Goal: Book appointment/travel/reservation

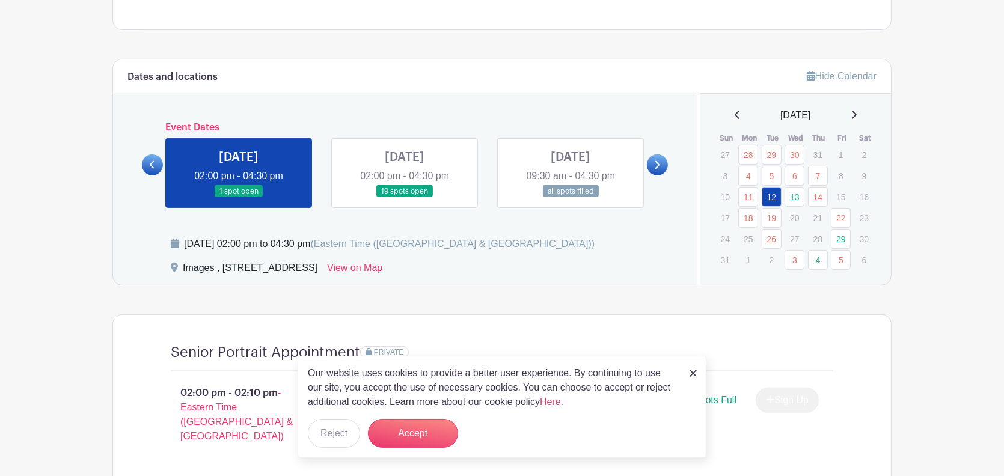
scroll to position [601, 0]
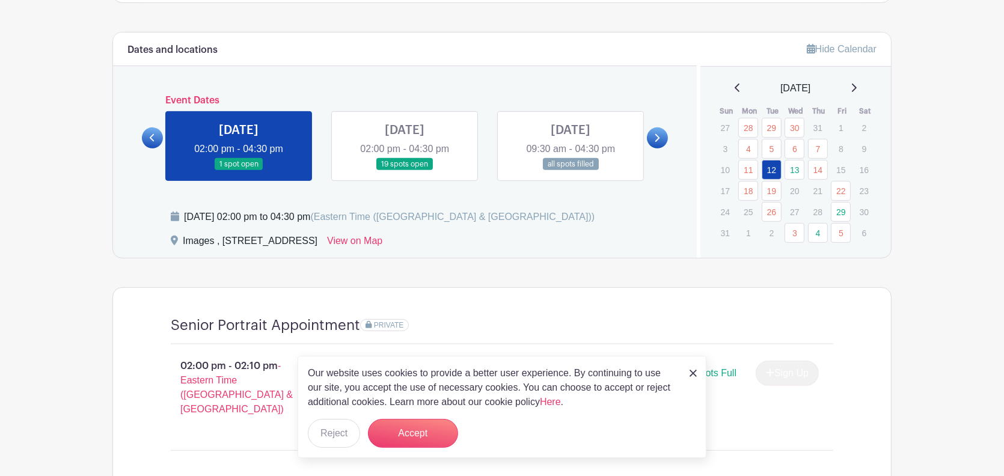
click at [405, 171] on link at bounding box center [405, 171] width 0 height 0
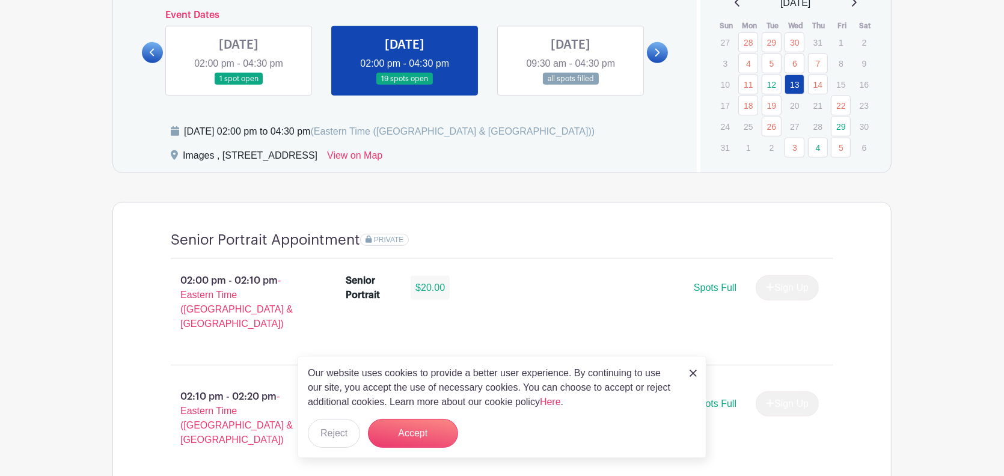
scroll to position [722, 0]
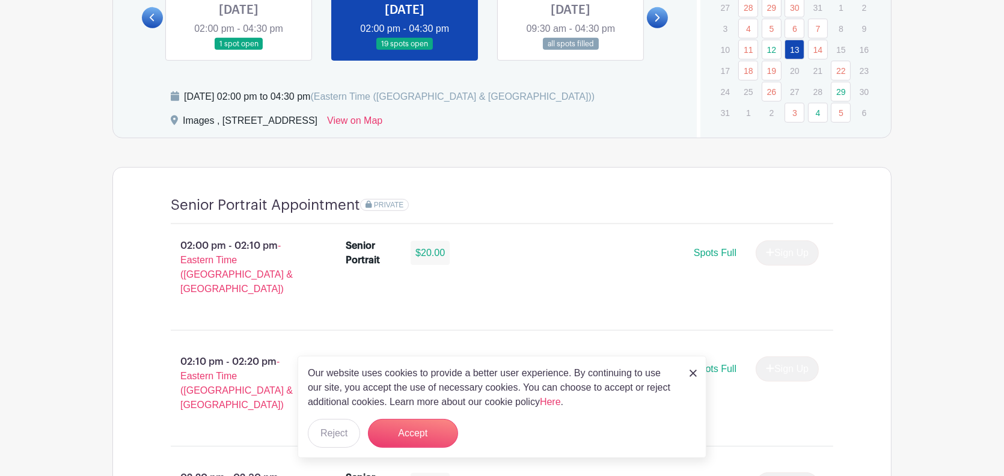
click at [694, 374] on img at bounding box center [693, 373] width 7 height 7
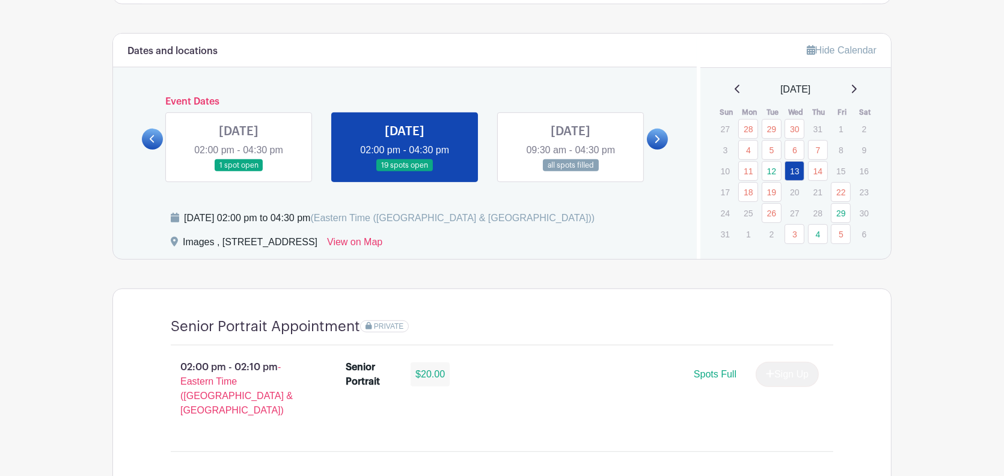
scroll to position [541, 0]
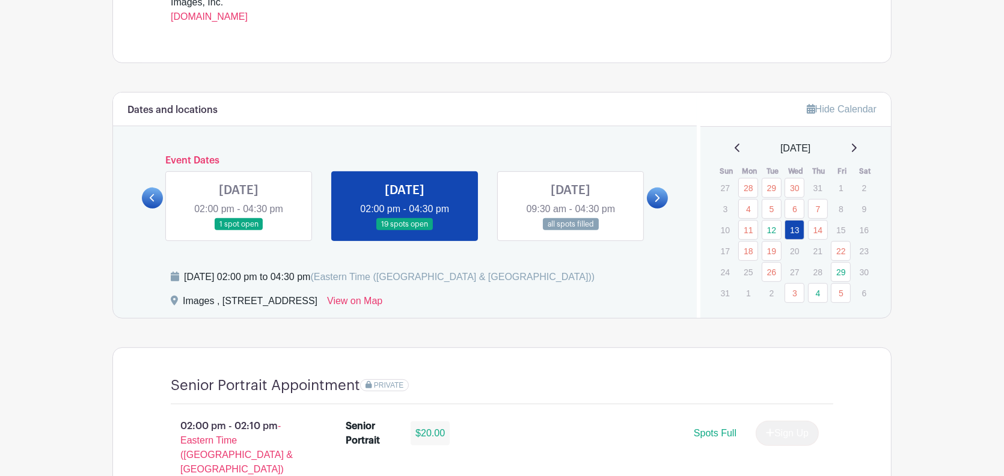
click at [817, 230] on link "14" at bounding box center [818, 230] width 20 height 20
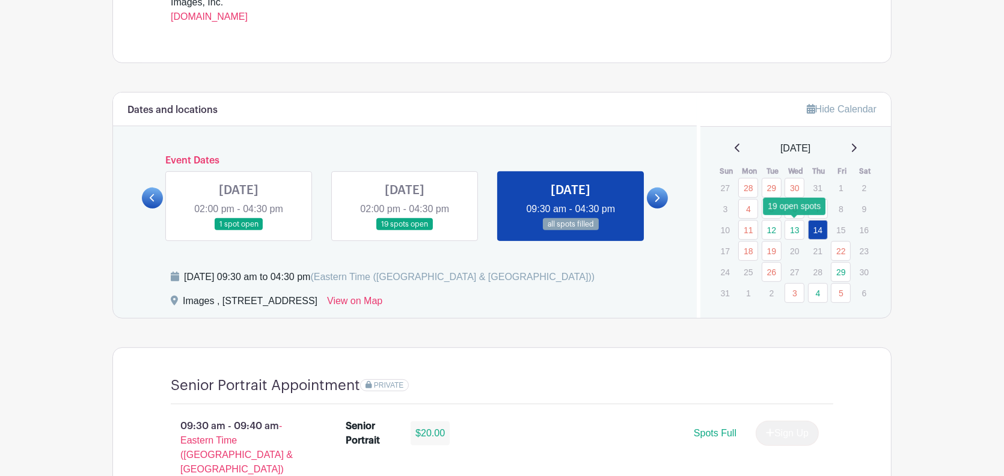
click at [796, 230] on link "13" at bounding box center [795, 230] width 20 height 20
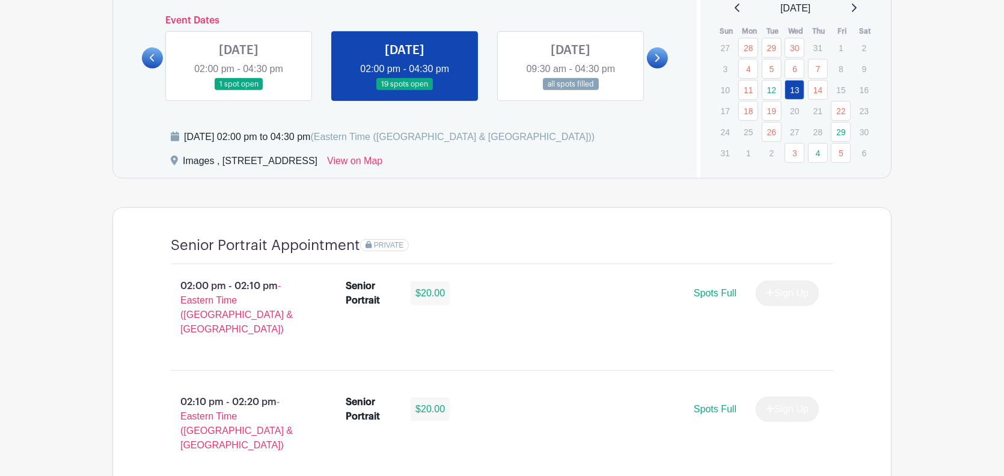
scroll to position [662, 0]
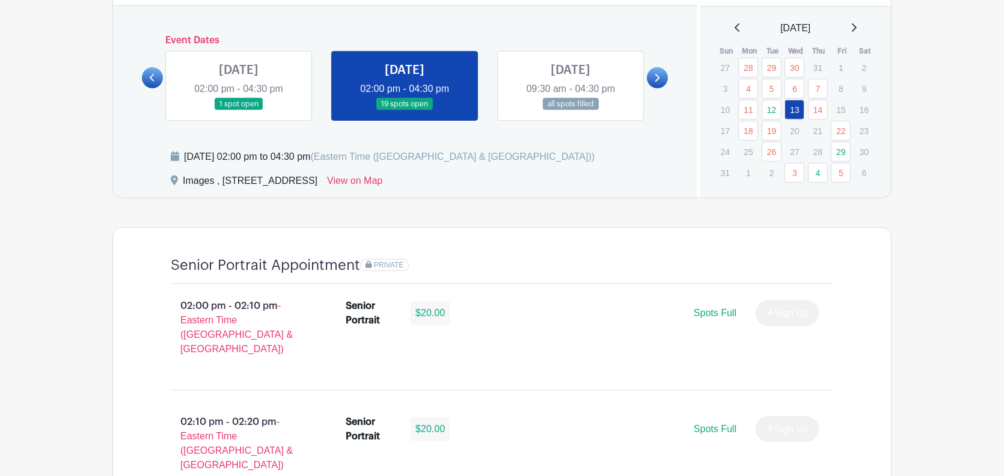
click at [857, 26] on icon at bounding box center [854, 27] width 5 height 8
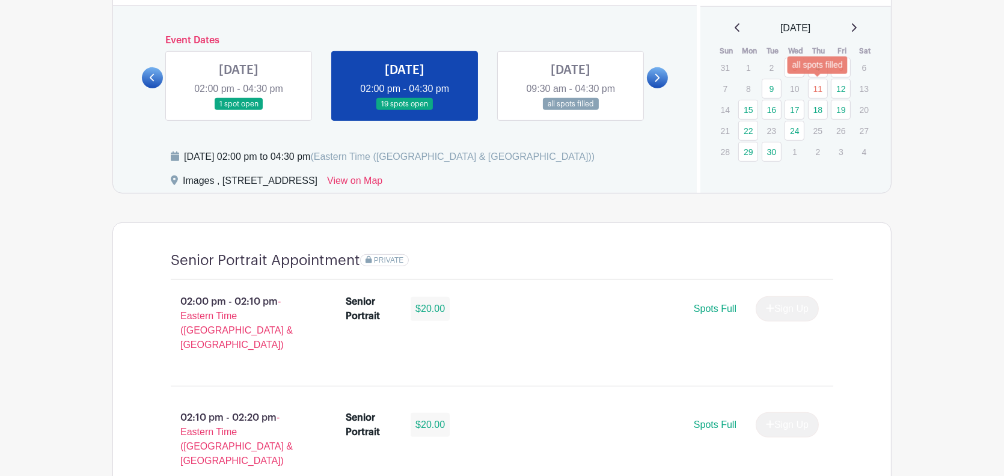
click at [820, 85] on link "11" at bounding box center [818, 89] width 20 height 20
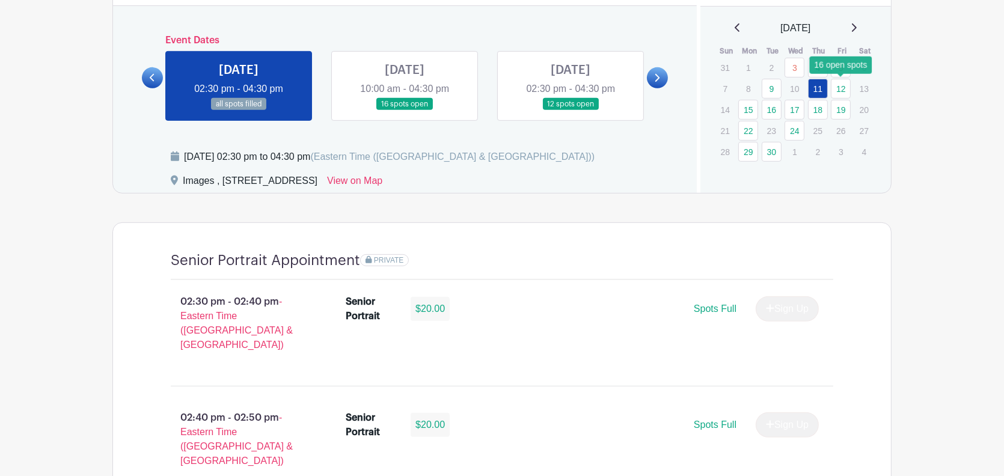
click at [843, 85] on link "12" at bounding box center [841, 89] width 20 height 20
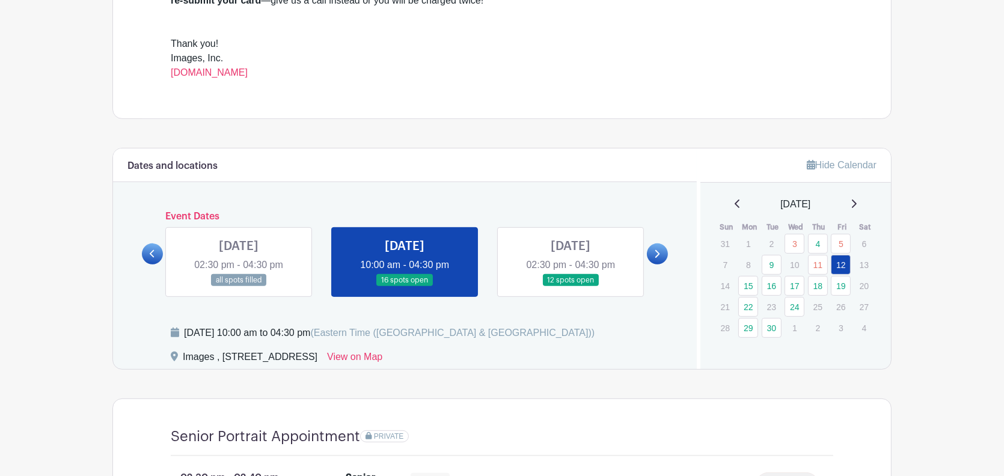
scroll to position [481, 0]
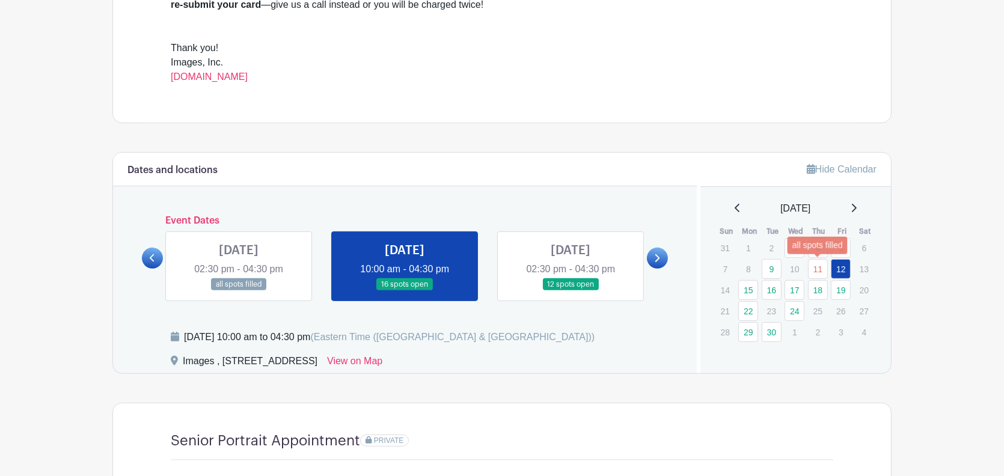
click at [817, 268] on link "11" at bounding box center [818, 269] width 20 height 20
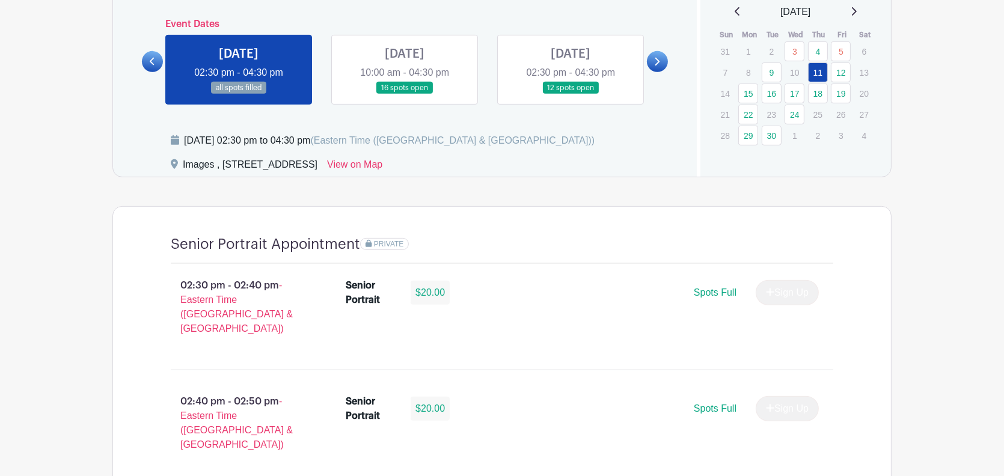
scroll to position [618, 0]
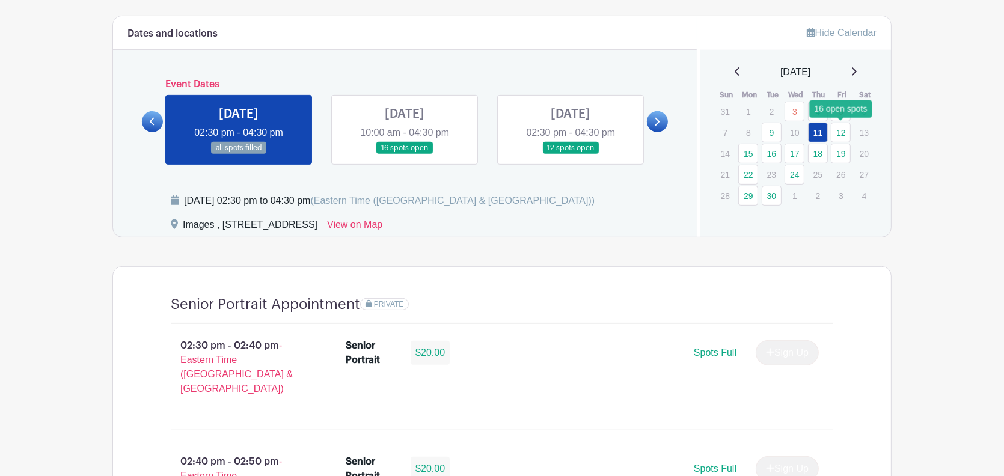
click at [838, 132] on link "12" at bounding box center [841, 133] width 20 height 20
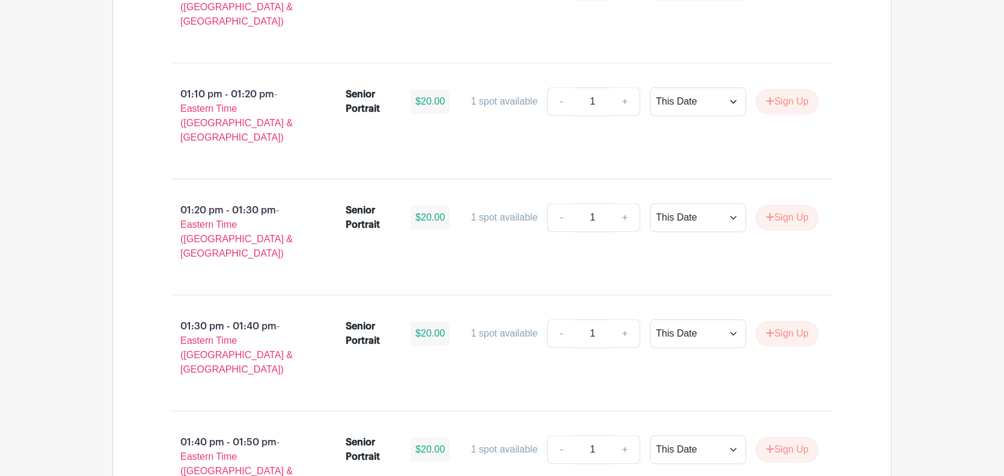
scroll to position [3565, 0]
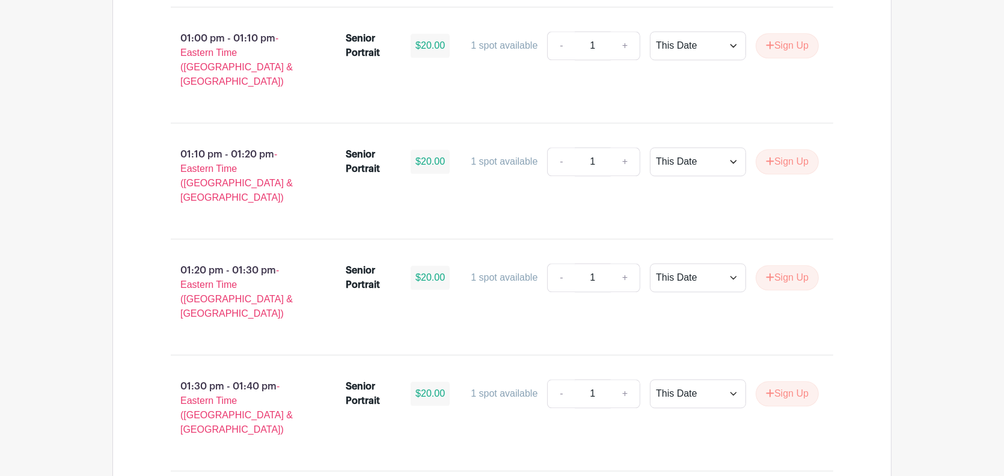
select select "select_dates"
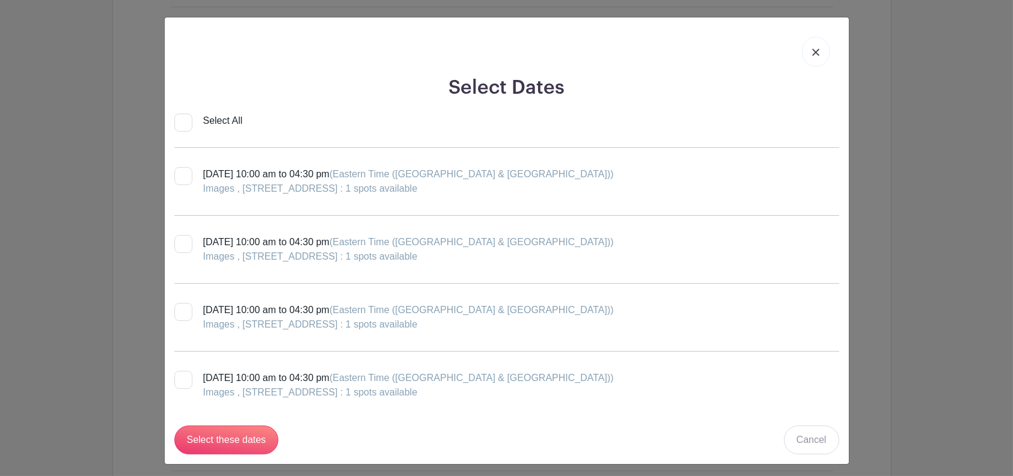
click at [813, 51] on img at bounding box center [816, 52] width 7 height 7
